Goal: Complete application form

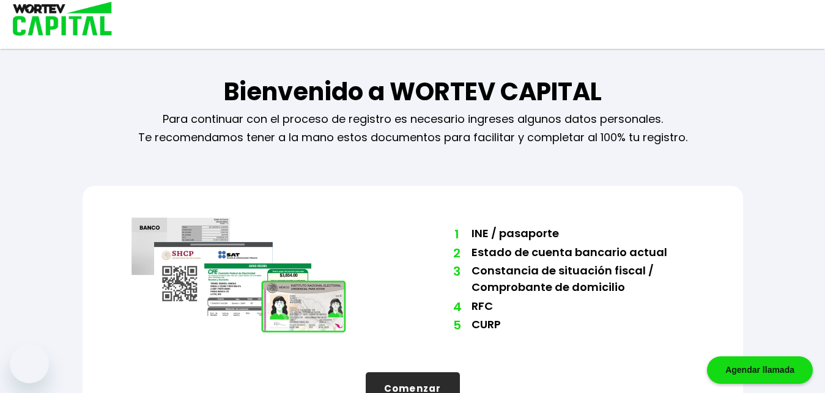
scroll to position [41, 0]
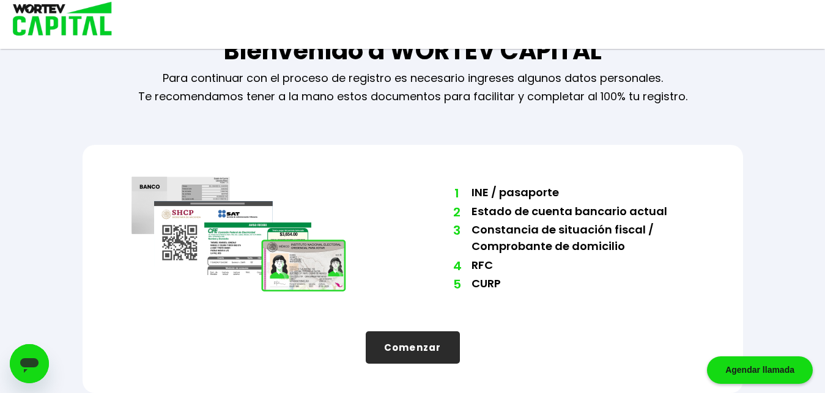
click at [416, 347] on button "Comenzar" at bounding box center [413, 347] width 94 height 32
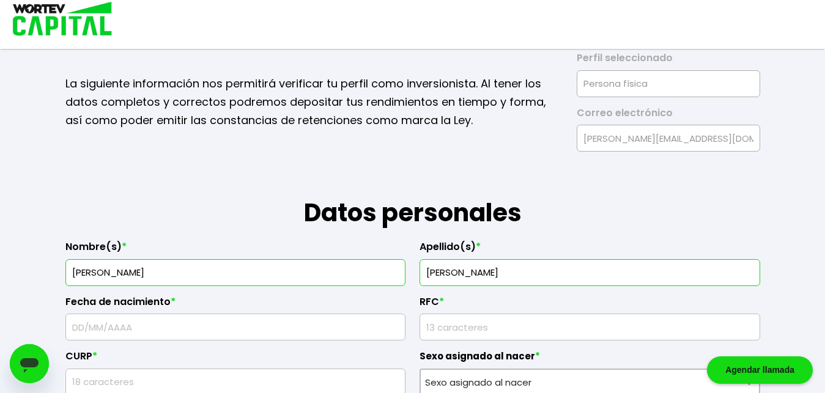
type input "[DATE]"
type input "TADE861123KB4"
type input "TADE861123MNERCL00"
select select "Mujer"
select select "Licenciatura"
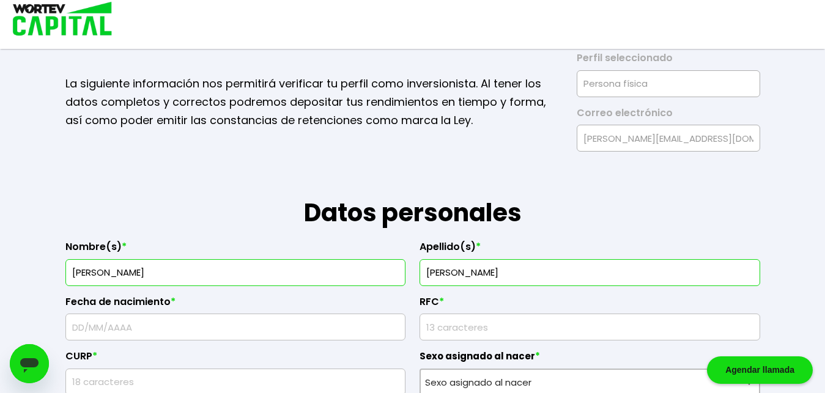
type input "abogada"
type input "53950"
select select "MX"
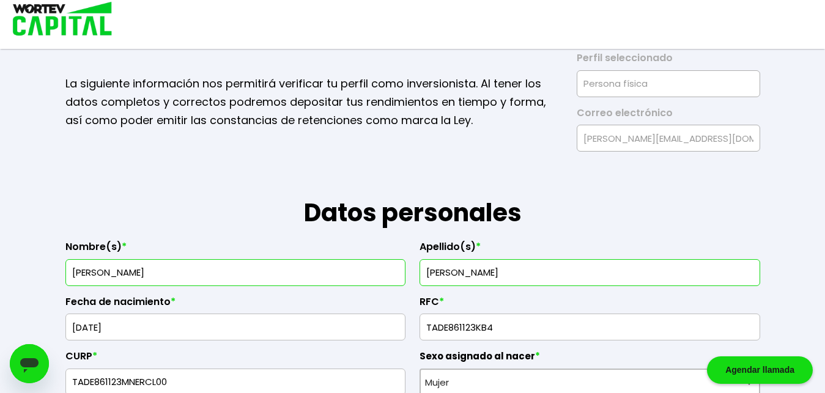
type input "Naucalpan de Juárez"
type input "2°cda. de [PERSON_NAME]"
type input "145 casa 7"
type input "[PERSON_NAME] de Tecamachalco"
select select "Santander"
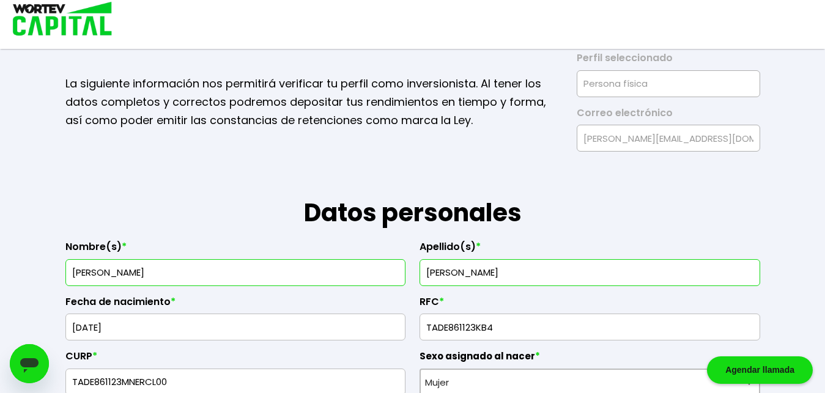
type input "014180566451290149"
type input "[PERSON_NAME]"
type input "[EMAIL_ADDRESS][DOMAIN_NAME]"
type input "5539496445"
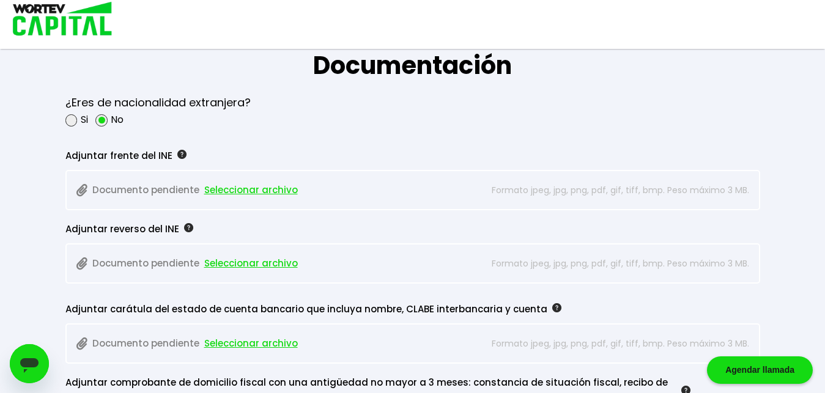
scroll to position [1028, 0]
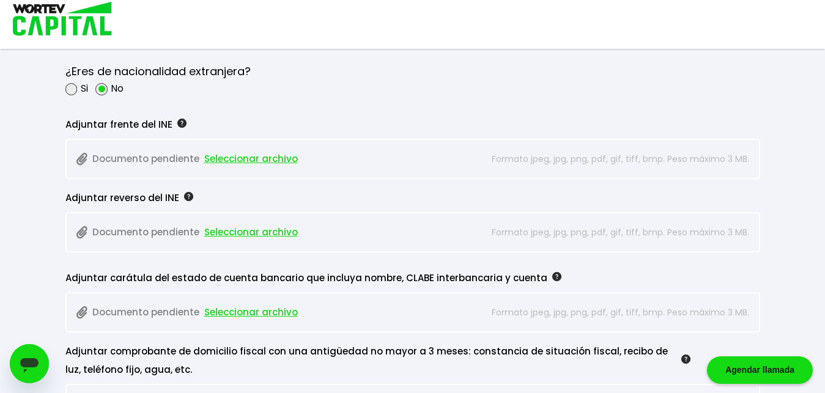
click at [270, 158] on span "Seleccionar archivo" at bounding box center [251, 159] width 94 height 18
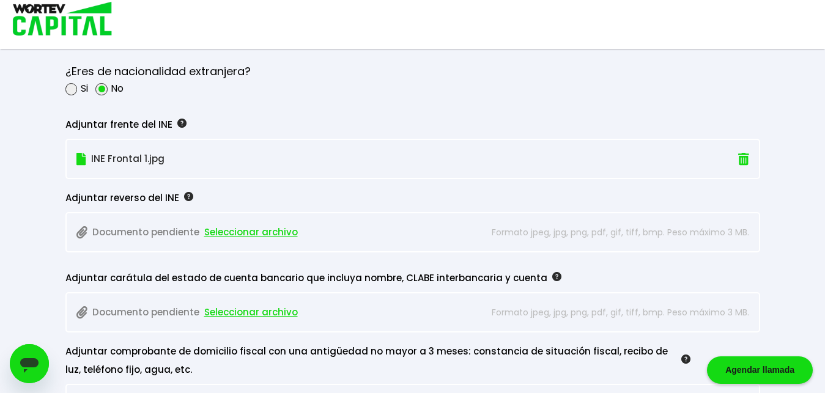
click at [241, 234] on span "Seleccionar archivo" at bounding box center [251, 232] width 94 height 18
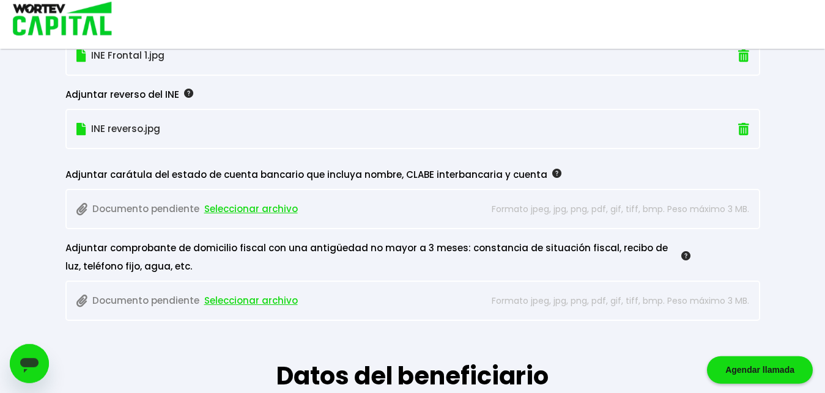
scroll to position [1132, 0]
click at [276, 211] on span "Seleccionar archivo" at bounding box center [251, 208] width 94 height 18
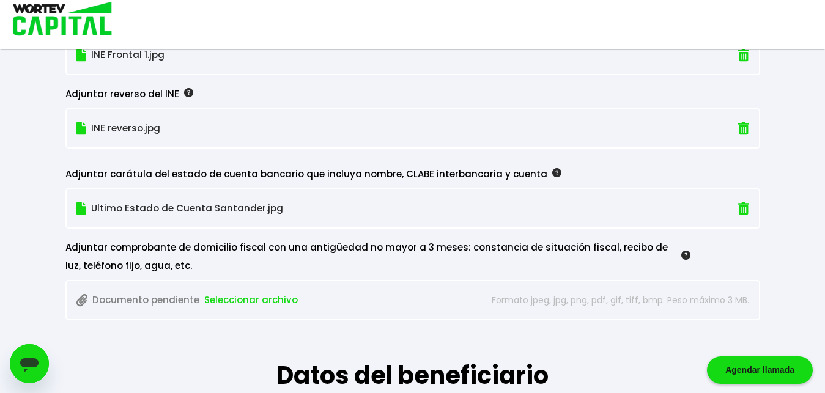
click at [268, 303] on span "Seleccionar archivo" at bounding box center [251, 300] width 94 height 18
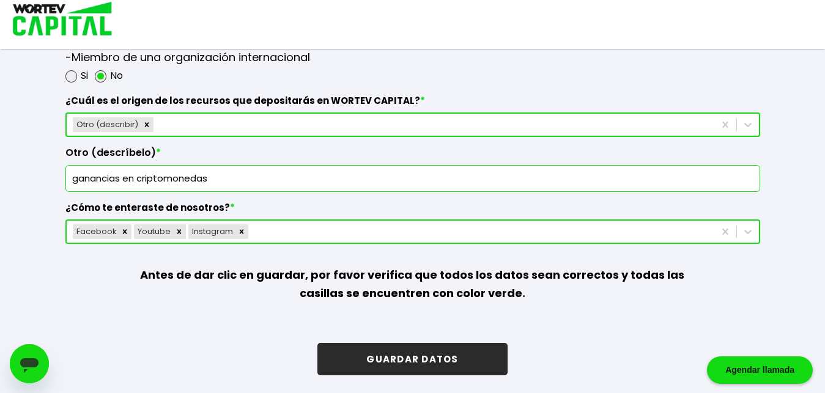
scroll to position [1727, 0]
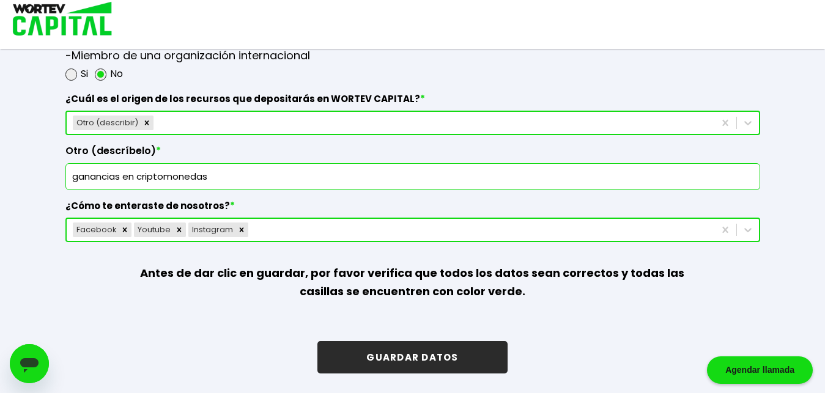
click at [425, 352] on button "GUARDAR DATOS" at bounding box center [412, 357] width 190 height 32
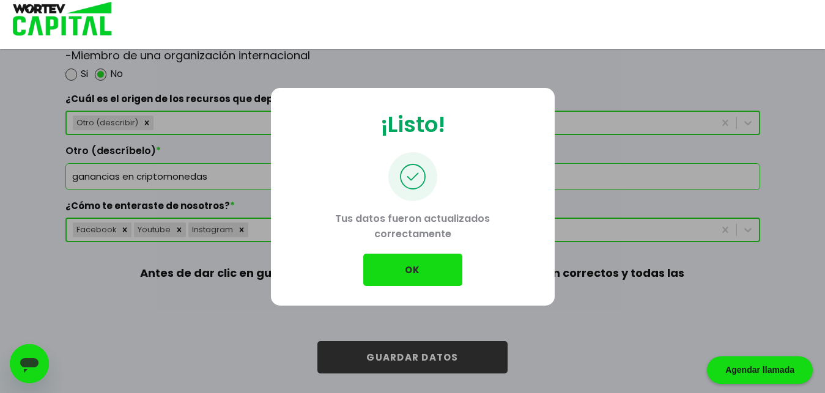
click at [432, 275] on button "OK" at bounding box center [412, 270] width 99 height 32
